Goal: Task Accomplishment & Management: Manage account settings

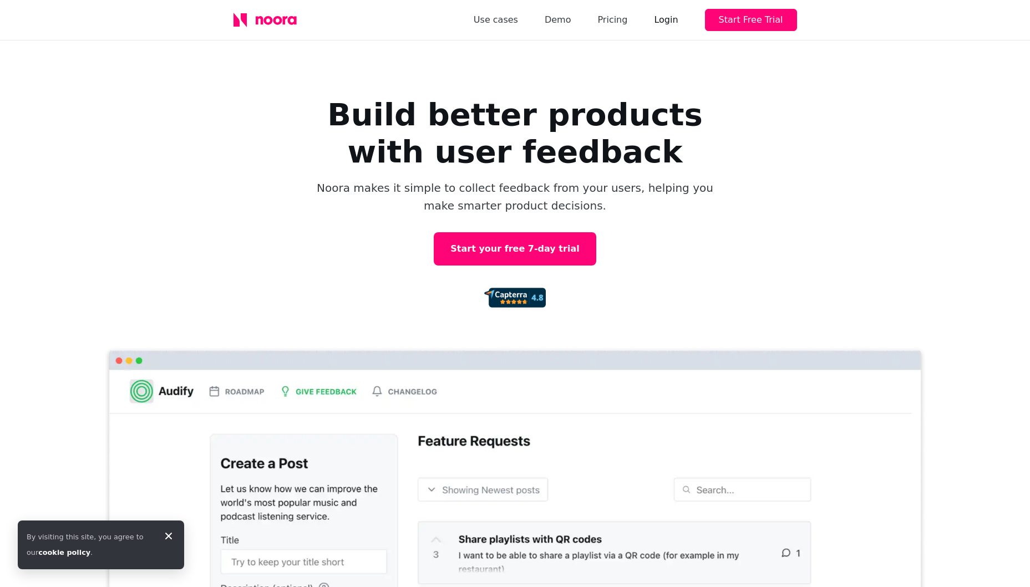
click at [669, 23] on div "Login" at bounding box center [666, 20] width 24 height 16
click at [673, 15] on div "Login" at bounding box center [666, 20] width 24 height 16
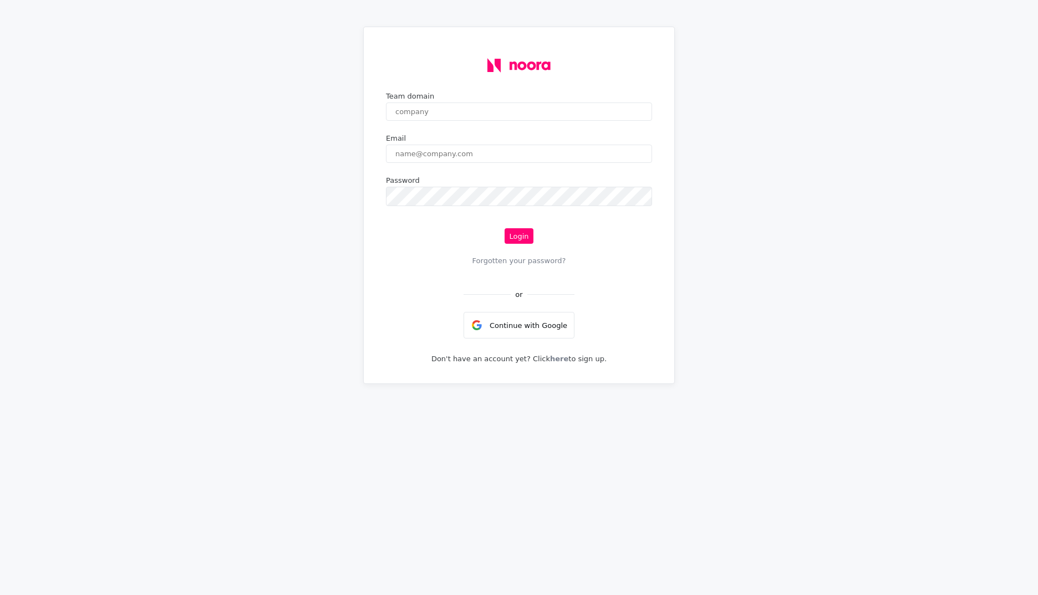
click at [488, 115] on input "text" at bounding box center [519, 112] width 266 height 18
type input "6"
click at [434, 97] on div "Team domain" at bounding box center [519, 96] width 266 height 8
click at [434, 108] on input "text" at bounding box center [519, 112] width 266 height 18
click at [434, 135] on div "Team domain Email Password Login Forgotten your password? or Continue with Goog…" at bounding box center [519, 205] width 284 height 339
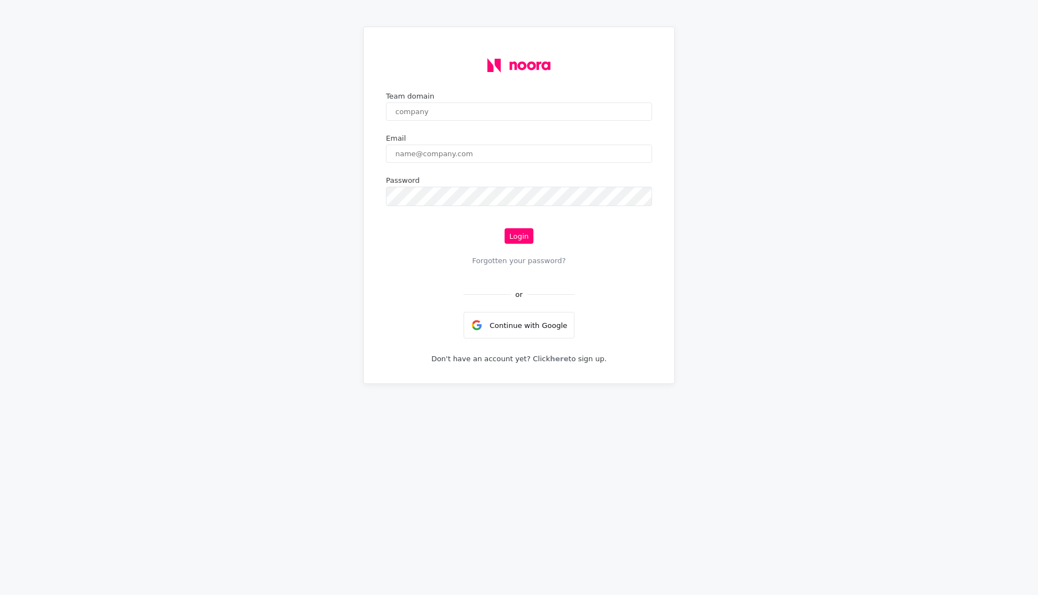
click at [442, 117] on input "text" at bounding box center [519, 112] width 266 height 18
type input "6clicks.com"
type input "ahmed.hakeem@6clicks.com"
click at [518, 244] on button "Login" at bounding box center [519, 236] width 28 height 16
